Goal: Information Seeking & Learning: Learn about a topic

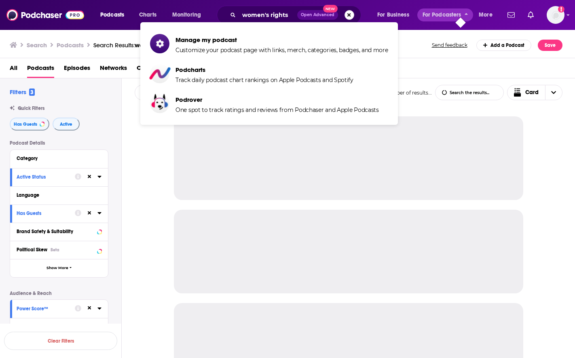
click at [351, 13] on button "Search podcasts, credits, & more..." at bounding box center [350, 15] width 10 height 10
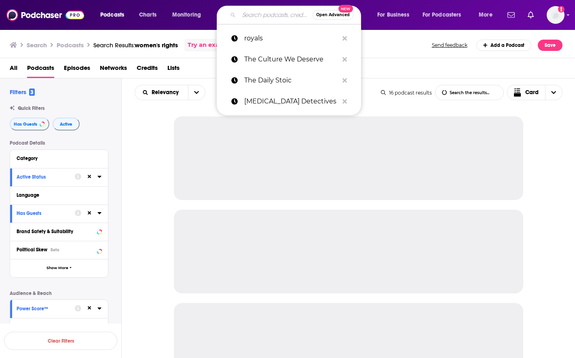
paste input "[PERSON_NAME] podcast"
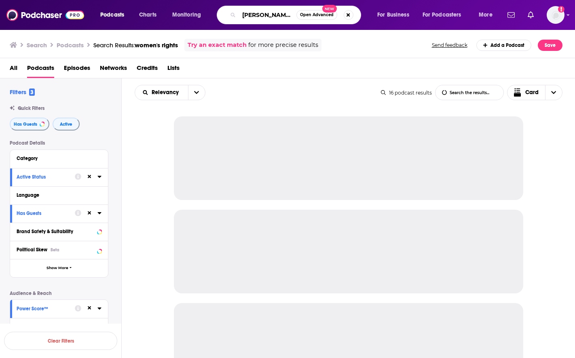
scroll to position [0, 33]
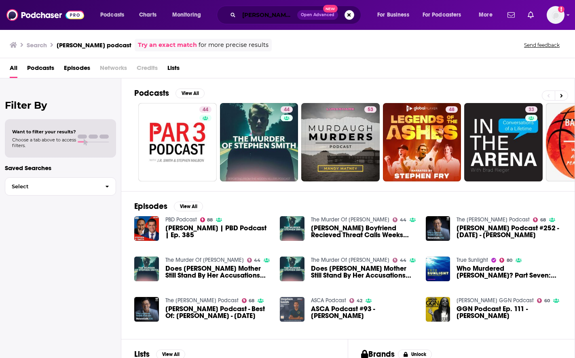
click at [265, 13] on input "[PERSON_NAME] podcast" at bounding box center [268, 14] width 58 height 13
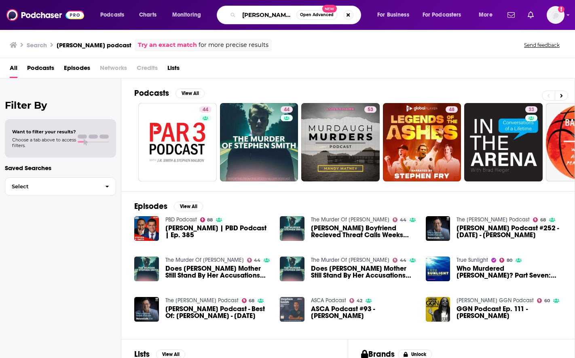
scroll to position [0, 33]
drag, startPoint x: 283, startPoint y: 13, endPoint x: 309, endPoint y: 13, distance: 25.9
click at [309, 13] on div "[PERSON_NAME] podcast Open Advanced New" at bounding box center [289, 15] width 144 height 19
click at [277, 14] on input "[PERSON_NAME] podcast" at bounding box center [267, 14] width 57 height 13
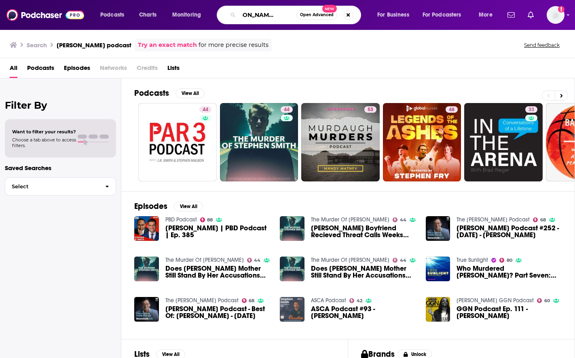
scroll to position [0, 25]
type input "[PERSON_NAME] show"
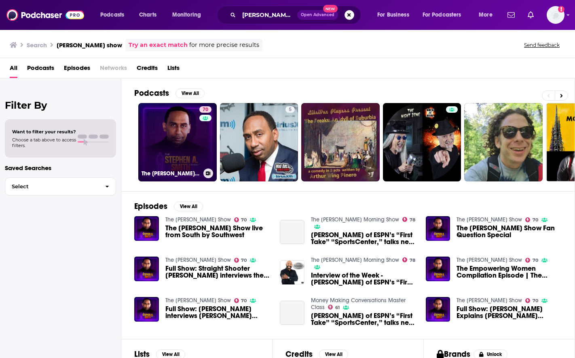
click at [168, 121] on link "70 The [PERSON_NAME] Show" at bounding box center [177, 142] width 78 height 78
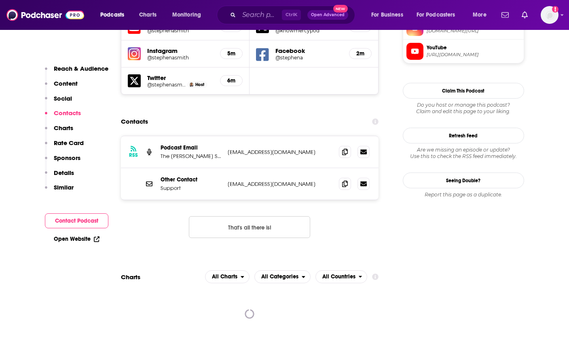
scroll to position [769, 0]
